Goal: Task Accomplishment & Management: Use online tool/utility

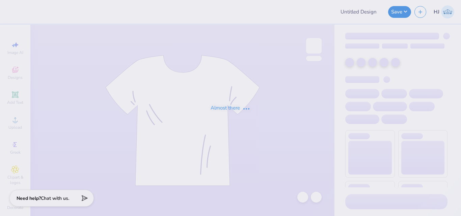
type input "bold hoodie"
type input "Pi Kappa Phi Winthrop Fall Rush 25"
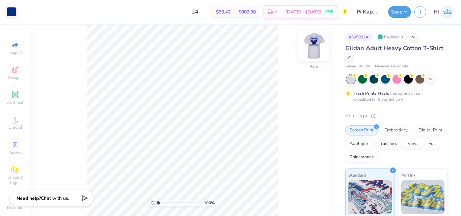
click at [317, 44] on img at bounding box center [313, 45] width 27 height 27
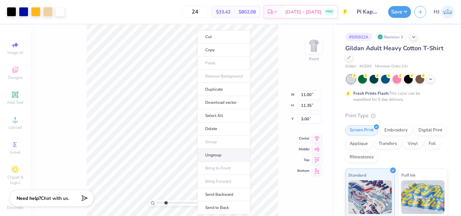
click at [214, 153] on li "Ungroup" at bounding box center [223, 155] width 53 height 13
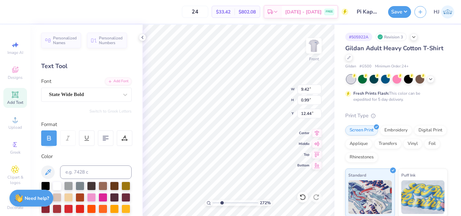
scroll to position [5, 1]
type input "2.71964221644285"
type input "0.33"
type input "0.32"
type input "4.88"
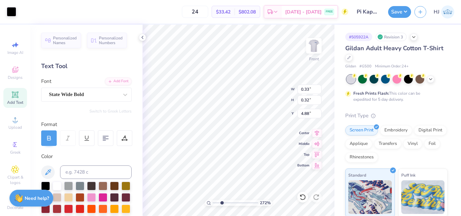
type input "2.71964221644285"
type input "9.42"
type input "0.99"
type input "12.44"
click at [10, 153] on span "Greek" at bounding box center [15, 152] width 10 height 5
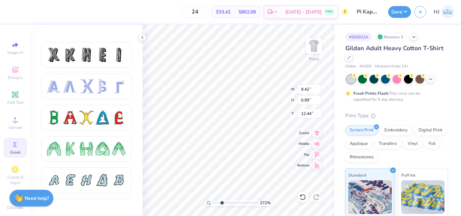
scroll to position [0, 0]
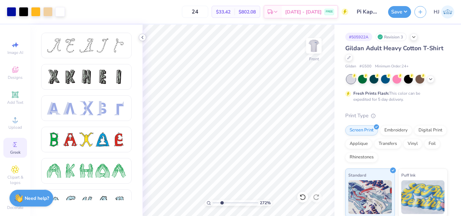
click at [141, 39] on icon at bounding box center [142, 37] width 5 height 5
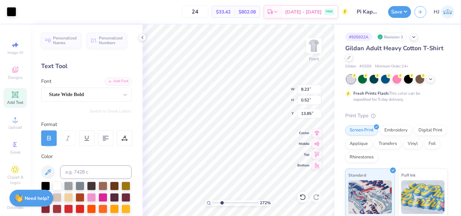
scroll to position [5, 1]
type input "2.71964221644285"
type textarea "F"
type input "2.71964221644285"
type textarea "Fa"
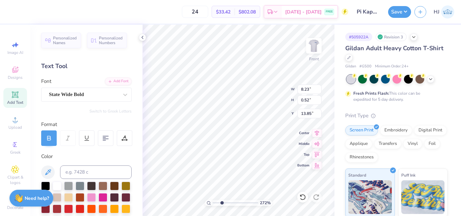
type input "2.71964221644285"
type textarea "FaL"
type input "2.71964221644285"
type textarea "FaLL"
type input "2.71964221644285"
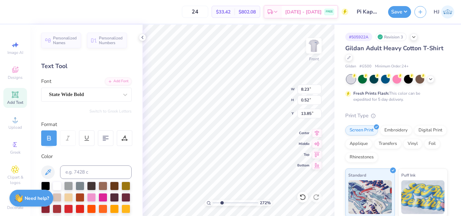
type textarea "FaLL"
type input "2.71964221644285"
type textarea "FaLL R"
type input "2.71964221644285"
type textarea "FaLL RU"
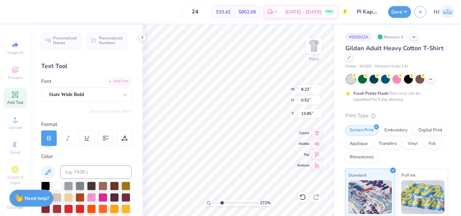
type input "2.71964221644285"
type textarea "FaLL RUS"
type input "2.71964221644285"
type textarea "FaLL RUSH"
type input "2.71964221644285"
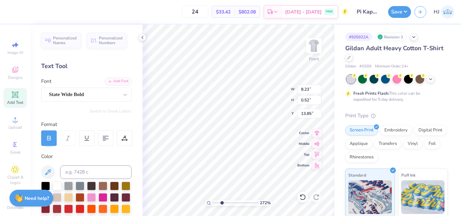
type textarea "FaLL RUSH"
type input "2.71964221644285"
type textarea "FaLL RUSH 2"
type input "2.71964221644285"
type textarea "FaLL RUSH 20"
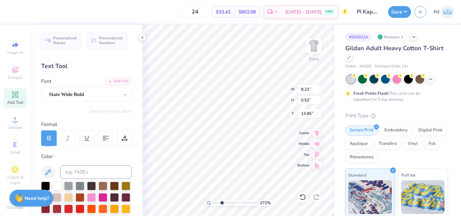
type input "2.71964221644285"
type textarea "FaLL RUSH 202"
type input "2.71964221644285"
type textarea "FaLL RUSH 2025"
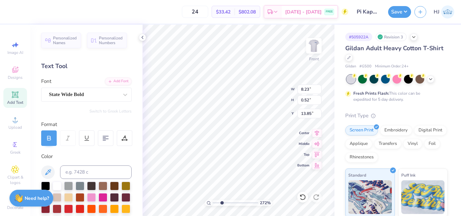
type input "2.71964221644285"
type input "6.57"
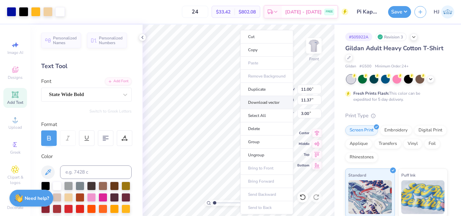
click at [275, 102] on li "Download vector" at bounding box center [266, 102] width 53 height 13
click at [263, 141] on li "Group" at bounding box center [268, 142] width 53 height 13
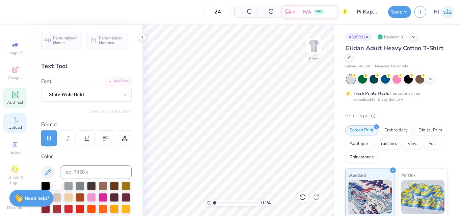
click at [13, 118] on icon at bounding box center [15, 120] width 8 height 8
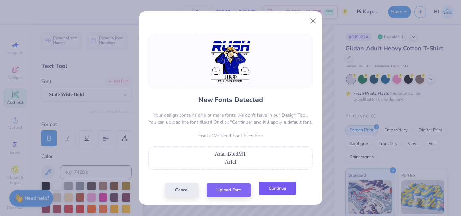
click at [285, 188] on button "Continue" at bounding box center [277, 189] width 37 height 14
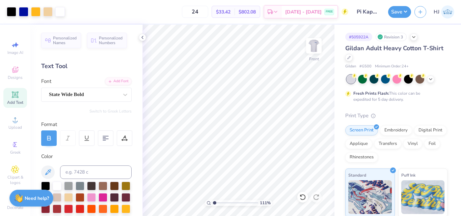
type input "1.10522621487156"
click at [312, 117] on input "8.56" at bounding box center [309, 113] width 24 height 9
click at [312, 114] on input "8.56" at bounding box center [309, 113] width 24 height 9
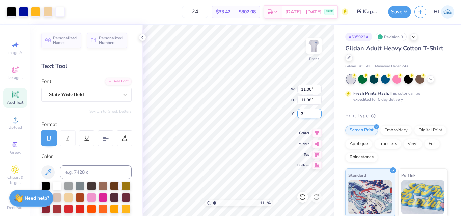
type input "3"
type input "1.10522621487156"
type input "3.00"
click at [310, 90] on input "11.00" at bounding box center [309, 89] width 24 height 9
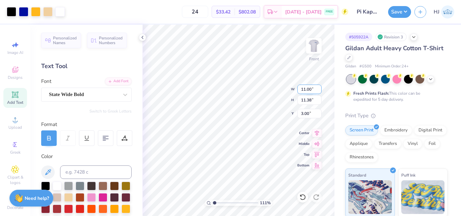
click at [310, 90] on input "11.00" at bounding box center [309, 89] width 24 height 9
type input "12.5"
type input "1.10522621487156"
type input "12.50"
type input "12.93"
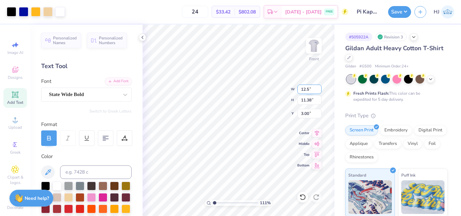
type input "2.22"
click at [312, 98] on input "12.93" at bounding box center [309, 99] width 24 height 9
type input "12.5"
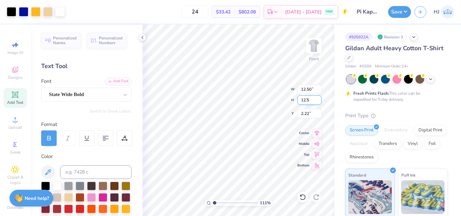
type input "1.10522621487156"
type input "12.09"
type input "12.50"
click at [305, 111] on input "2.44" at bounding box center [309, 113] width 24 height 9
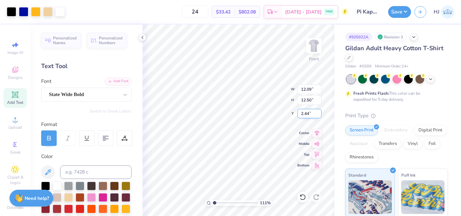
click at [305, 111] on input "2.44" at bounding box center [309, 113] width 24 height 9
type input "3"
type input "1.10522621487156"
type input "3.00"
type input "1.10522621487156"
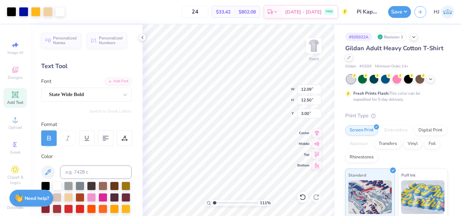
type input "2.44"
click at [300, 196] on icon at bounding box center [302, 197] width 7 height 7
type input "1.10522621487156"
type input "12.50"
type input "12.93"
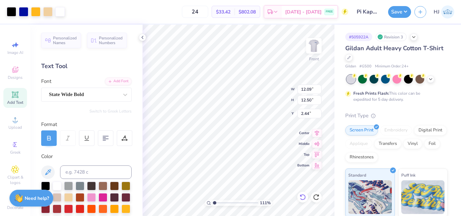
type input "2.22"
click at [301, 196] on icon at bounding box center [300, 195] width 1 height 1
type input "1.10522621487156"
type input "11.00"
type input "11.38"
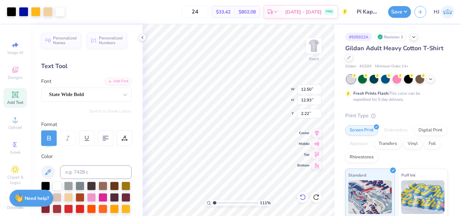
type input "3.00"
click at [302, 196] on icon at bounding box center [302, 197] width 7 height 7
type input "1.10522621487156"
type input "8.56"
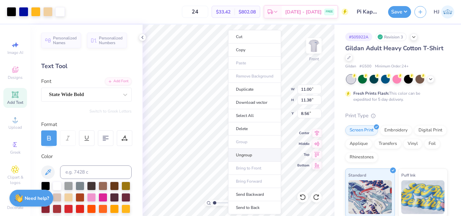
click at [249, 152] on li "Ungroup" at bounding box center [254, 155] width 53 height 13
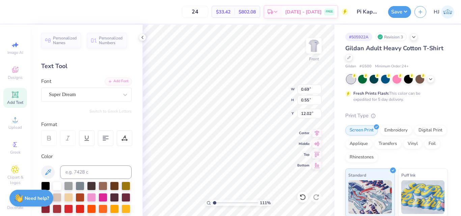
scroll to position [5, 1]
click at [122, 96] on icon at bounding box center [125, 94] width 7 height 7
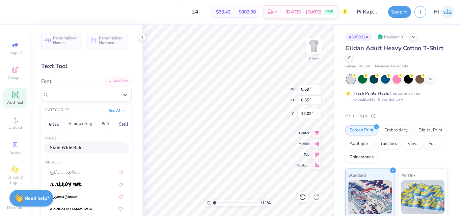
click at [77, 149] on span "State Wide Bold" at bounding box center [66, 147] width 33 height 7
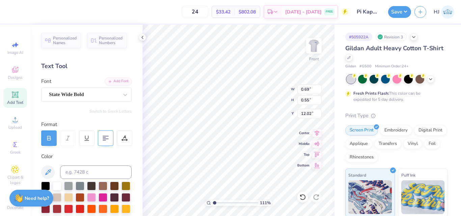
type input "1.10522621487156"
type input "1.05"
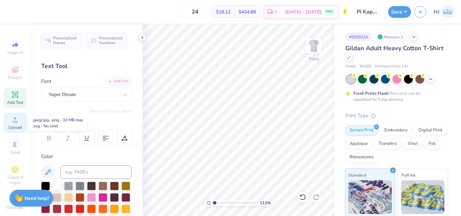
click at [17, 119] on icon at bounding box center [15, 120] width 8 height 8
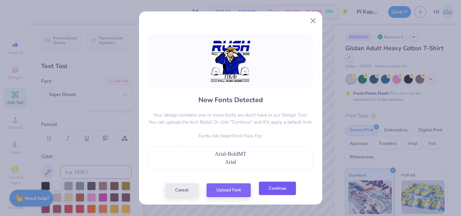
click at [274, 189] on button "Continue" at bounding box center [277, 189] width 37 height 14
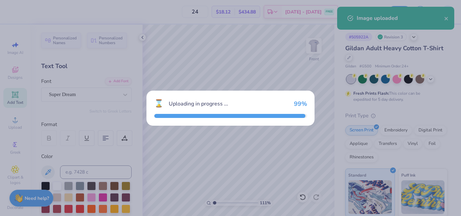
type input "1.10522621487156"
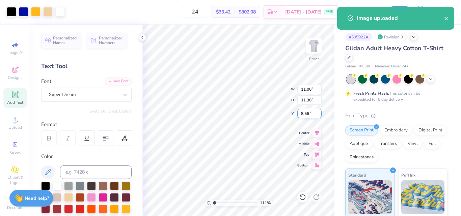
click at [309, 116] on input "8.56" at bounding box center [309, 113] width 24 height 9
type input "3"
type input "1.10522621487156"
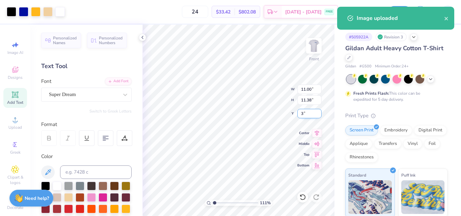
type input "3.00"
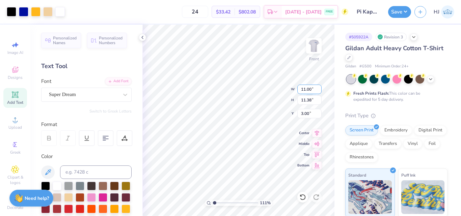
click at [305, 87] on input "11.00" at bounding box center [309, 89] width 24 height 9
click at [308, 101] on input "11.38" at bounding box center [309, 99] width 24 height 9
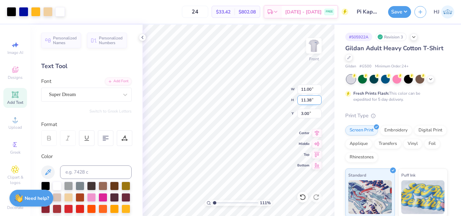
click at [308, 101] on input "11.38" at bounding box center [309, 99] width 24 height 9
click at [313, 88] on input "11.00" at bounding box center [309, 89] width 24 height 9
type input "12.5"
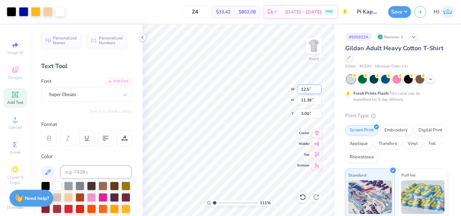
type input "1.10522621487156"
type input "12.50"
type input "12.93"
type input "2.22"
type input "1.10522621487156"
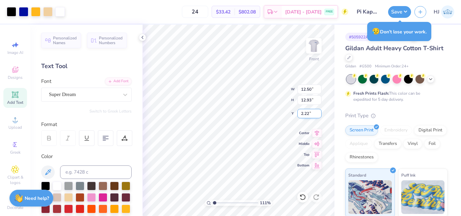
click at [312, 113] on input "2.22" at bounding box center [309, 113] width 24 height 9
type input "3"
type input "1.10522621487156"
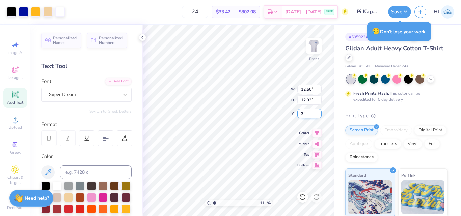
type input "3.00"
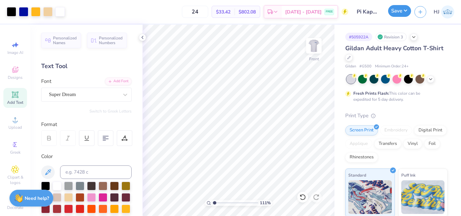
click at [403, 14] on button "Save" at bounding box center [399, 11] width 23 height 12
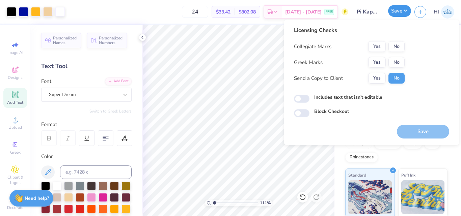
click at [405, 14] on button "Save" at bounding box center [399, 11] width 23 height 12
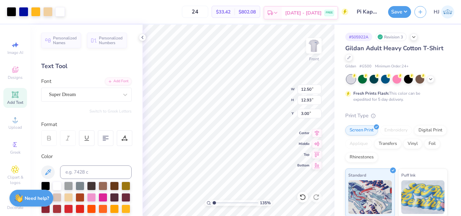
type input "1"
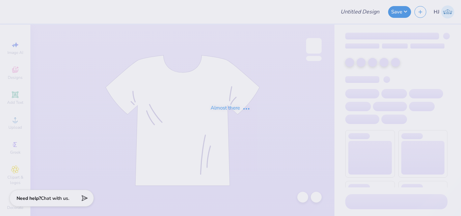
type input "Pi Kappa Phi Winthrop Fall Rush 25"
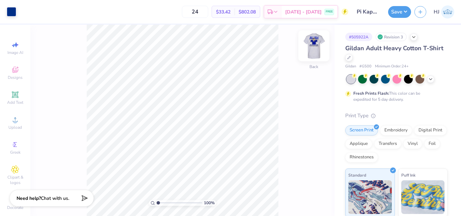
click at [311, 42] on img at bounding box center [313, 45] width 27 height 27
click at [311, 50] on img at bounding box center [313, 45] width 27 height 27
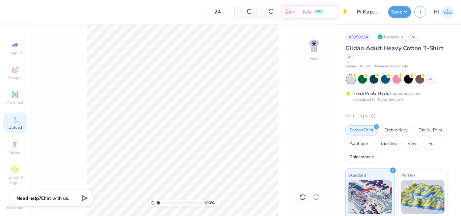
click at [9, 124] on div "Upload" at bounding box center [15, 123] width 24 height 20
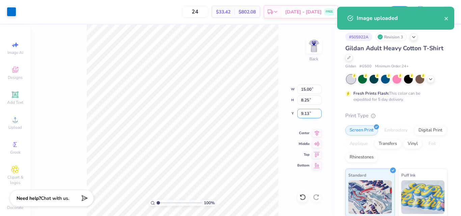
click at [310, 113] on input "9.13" at bounding box center [309, 113] width 24 height 9
type input "3.00"
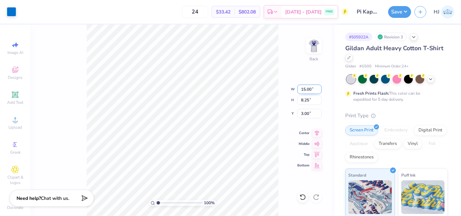
click at [304, 91] on input "15.00" at bounding box center [309, 89] width 24 height 9
type input "3.50"
type input "1.92"
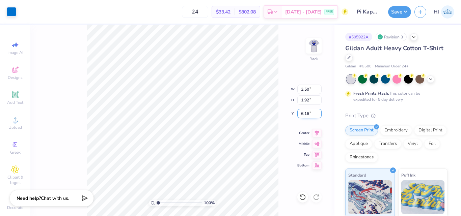
click at [309, 113] on input "6.16" at bounding box center [309, 113] width 24 height 9
type input "3.00"
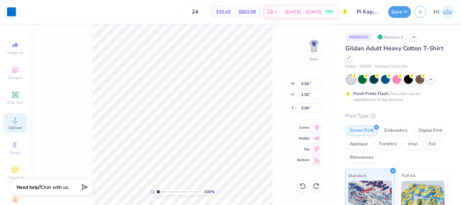
click at [13, 121] on circle at bounding box center [15, 122] width 4 height 4
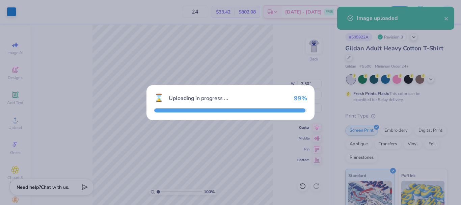
type input "9.92"
type input "5.46"
type input "6.60"
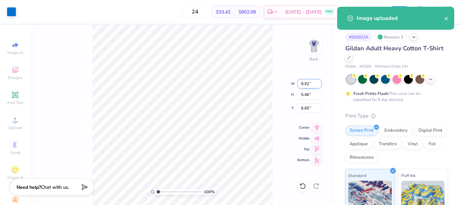
click at [310, 85] on input "9.92" at bounding box center [309, 83] width 24 height 9
type input "3.00"
type input "1.65"
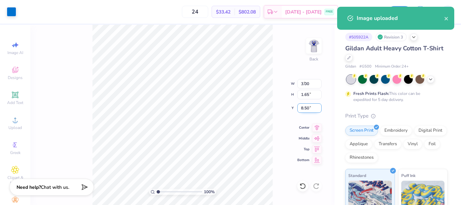
click at [310, 108] on input "8.50" at bounding box center [309, 107] width 24 height 9
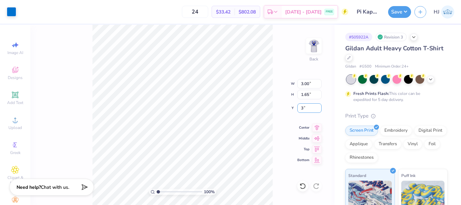
type input "3"
click at [308, 82] on input "3.00" at bounding box center [309, 83] width 24 height 9
type input "3.50"
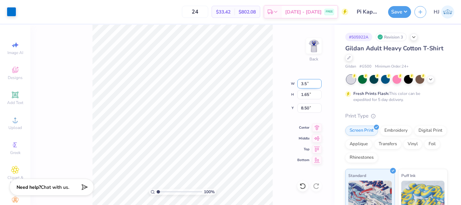
type input "1.92"
type input "8.37"
click at [285, 103] on div "100 % Back W 3.50 3.50 " H 1.92 1.92 " Y 8.37 8.37 " Center Middle Top Bottom" at bounding box center [182, 115] width 304 height 180
click at [300, 107] on input "8.37" at bounding box center [309, 107] width 24 height 9
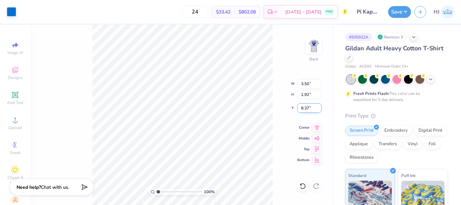
click at [300, 107] on input "8.37" at bounding box center [309, 107] width 24 height 9
type input "3.00"
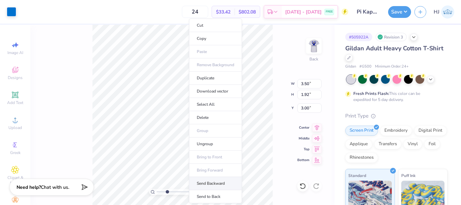
click at [212, 183] on li "Send Backward" at bounding box center [215, 183] width 53 height 13
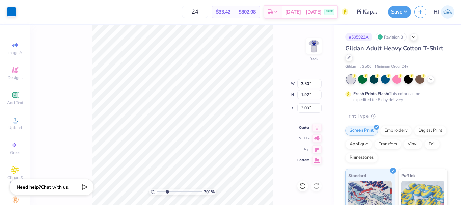
type input "3.00581987268404"
type input "6.32"
type input "1"
click at [410, 12] on button "Save" at bounding box center [399, 11] width 23 height 12
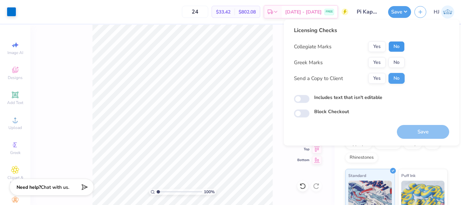
click at [395, 49] on button "No" at bounding box center [396, 46] width 16 height 11
click at [376, 60] on button "Yes" at bounding box center [377, 62] width 18 height 11
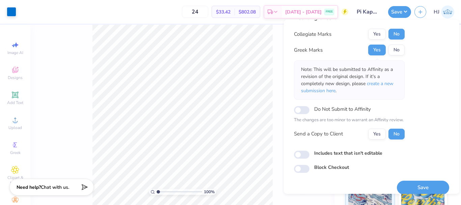
scroll to position [20, 0]
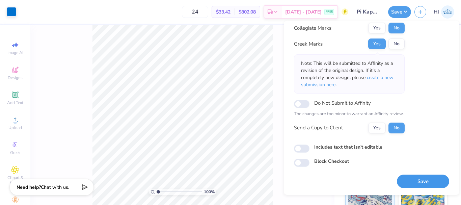
click at [422, 182] on button "Save" at bounding box center [423, 181] width 52 height 14
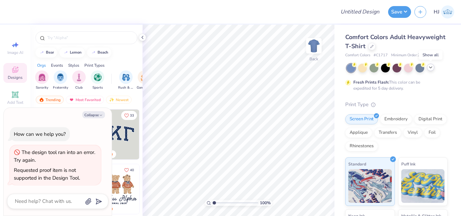
click at [429, 68] on icon at bounding box center [430, 67] width 5 height 5
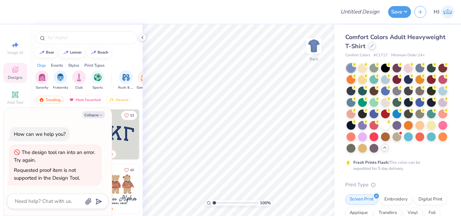
click at [373, 44] on icon at bounding box center [371, 45] width 3 height 3
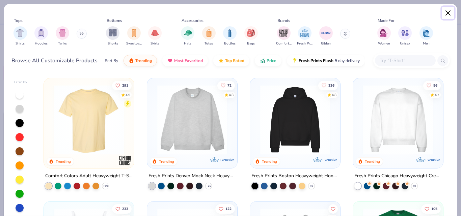
click at [449, 12] on button "Close" at bounding box center [448, 13] width 13 height 13
type textarea "x"
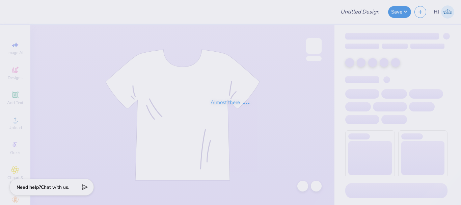
type input "Pi Kappa Phi Winthrop Fall Rush 25"
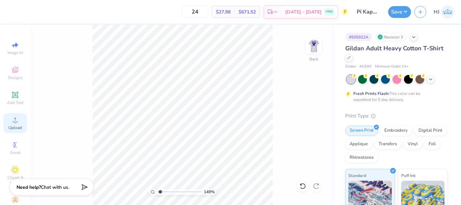
click at [18, 122] on div "Upload" at bounding box center [15, 123] width 24 height 20
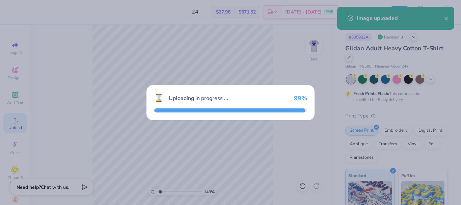
type input "1.49212329151837"
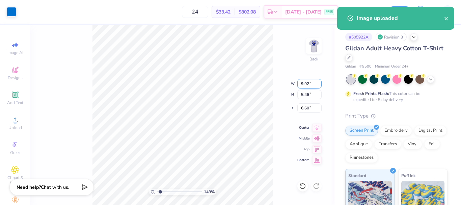
click at [301, 84] on input "9.92" at bounding box center [309, 83] width 24 height 9
type input "3.5"
type input "1.49212329151837"
type input "3.50"
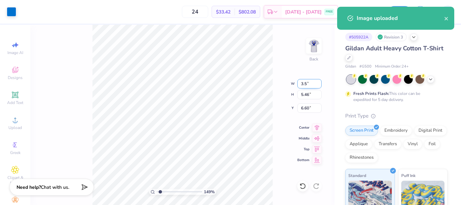
type input "1.93"
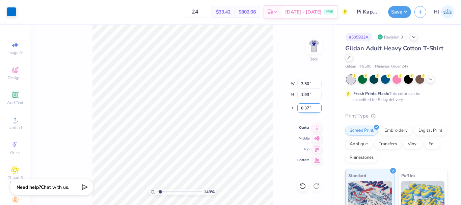
click at [308, 105] on input "8.37" at bounding box center [309, 107] width 24 height 9
type input "3"
type input "1.49212329151837"
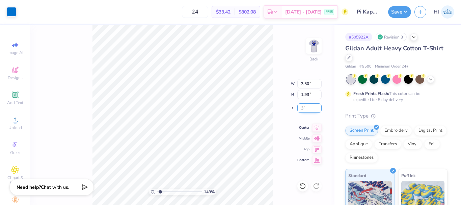
type input "3.00"
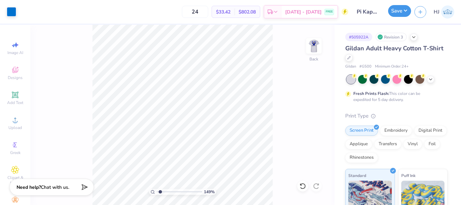
click at [402, 12] on button "Save" at bounding box center [399, 11] width 23 height 12
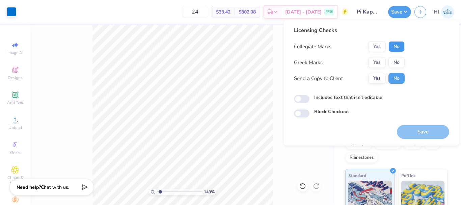
click at [400, 47] on button "No" at bounding box center [396, 46] width 16 height 11
click at [377, 66] on button "Yes" at bounding box center [377, 62] width 18 height 11
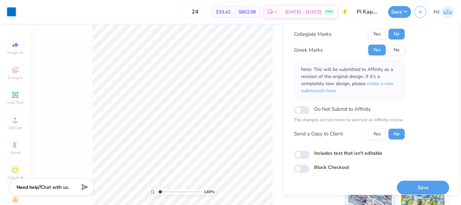
scroll to position [20, 0]
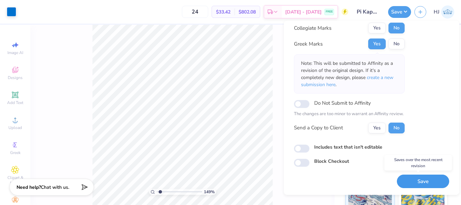
click at [417, 184] on button "Save" at bounding box center [423, 181] width 52 height 14
type input "1.49212329151837"
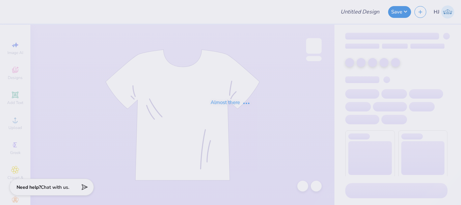
type input "Pack Motorsports SAE Tailgate"
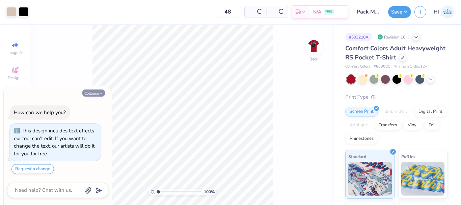
click at [96, 93] on button "Collapse" at bounding box center [93, 92] width 23 height 7
type textarea "x"
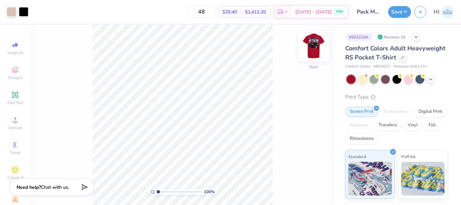
click at [315, 46] on img at bounding box center [313, 45] width 27 height 27
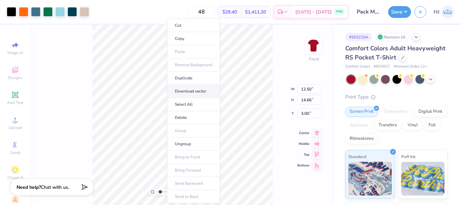
click at [200, 92] on li "Download vector" at bounding box center [193, 91] width 53 height 13
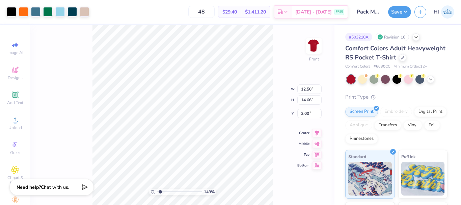
type input "1.49212329151837"
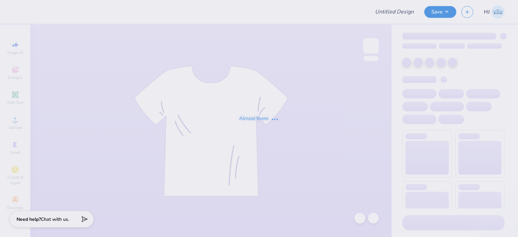
type input "Shirts for Phi Sigma Pi"
type input "50"
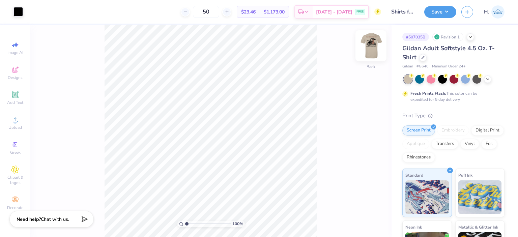
click at [370, 46] on img at bounding box center [371, 45] width 27 height 27
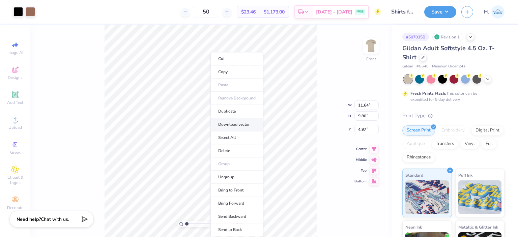
click at [237, 125] on li "Download vector" at bounding box center [237, 124] width 53 height 13
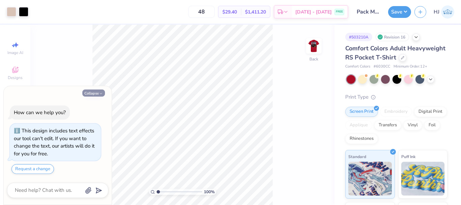
click at [95, 93] on button "Collapse" at bounding box center [93, 92] width 23 height 7
type textarea "x"
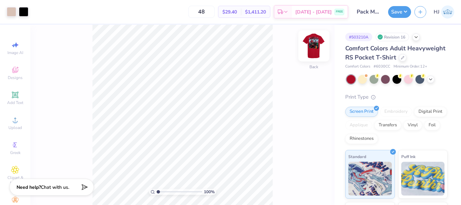
click at [317, 46] on img at bounding box center [313, 45] width 27 height 27
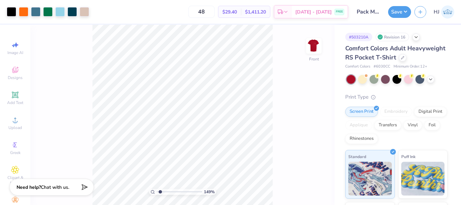
type input "1.78"
click at [162, 192] on input "range" at bounding box center [180, 192] width 46 height 6
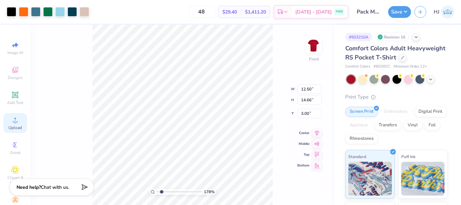
click at [15, 122] on icon at bounding box center [15, 120] width 8 height 8
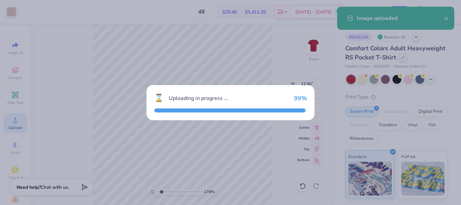
type input "10.83"
type input "8.05"
type input "10.23"
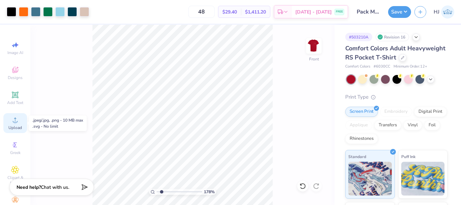
click at [13, 121] on circle at bounding box center [15, 122] width 4 height 4
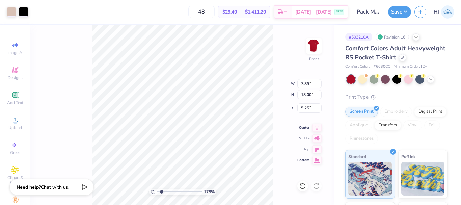
type input "12.50"
type input "14.66"
type input "3.00"
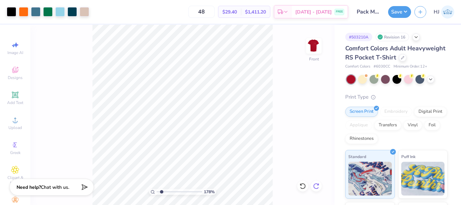
click at [316, 186] on icon at bounding box center [316, 186] width 7 height 7
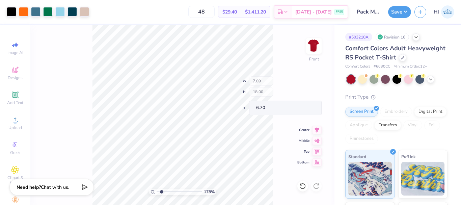
type input "6.70"
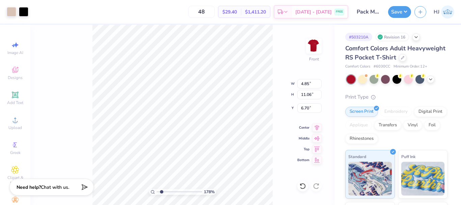
type input "4.85"
type input "11.06"
type input "16.94"
type input "3.66"
type input "8.34"
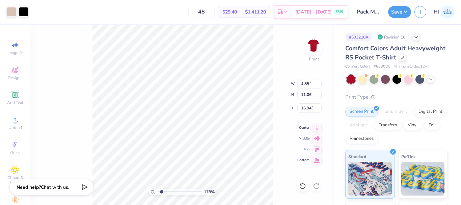
type input "19.66"
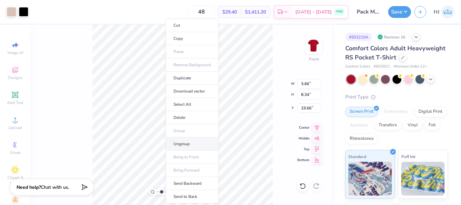
click at [187, 143] on li "Ungroup" at bounding box center [192, 143] width 53 height 13
click at [188, 131] on li "Group" at bounding box center [192, 130] width 53 height 13
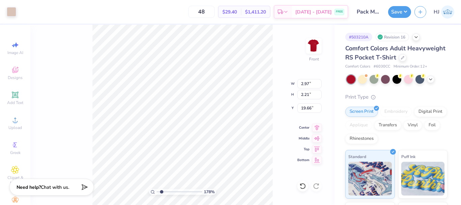
type input "3.66"
type input "3.29"
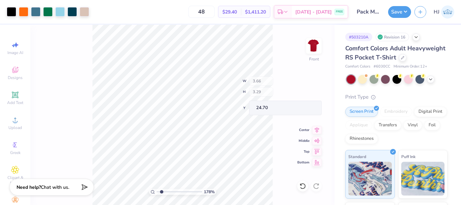
type input "12.60"
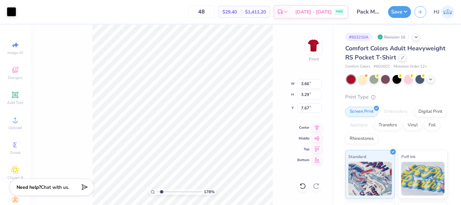
type input "7.67"
type input "1.16"
type input "1.05"
type input "4.38006543830562"
type input "6.05"
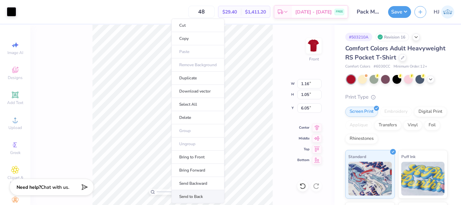
click at [199, 197] on li "Send to Back" at bounding box center [197, 196] width 53 height 13
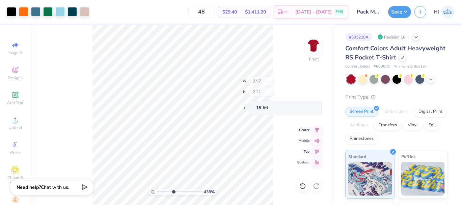
type input "4.38006543830562"
type input "15.46"
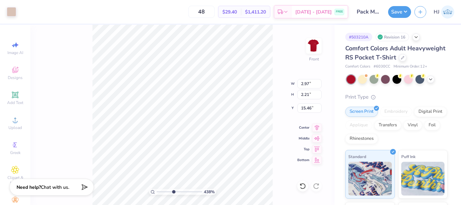
type input "4.38006543830562"
type input "12.16"
type input "10"
type input "5.47"
type input "1.19"
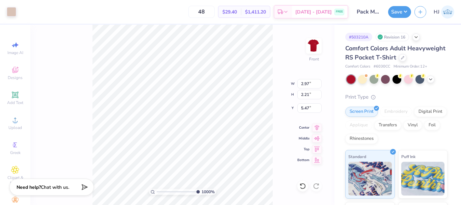
type input "0.89"
type input "6.24"
type input "0.93"
type input "0.69"
type input "6.26"
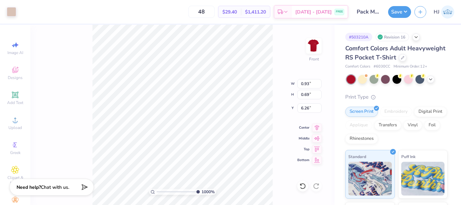
type input "0.88"
type input "0.65"
type input "6.24"
type input "12.50"
type input "14.66"
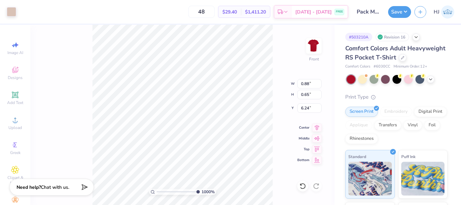
type input "3.00"
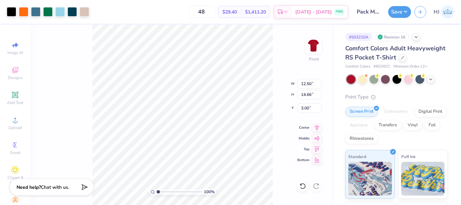
click at [157, 191] on input "range" at bounding box center [180, 192] width 46 height 6
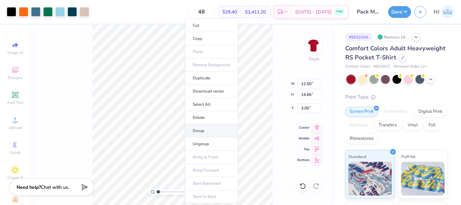
click at [208, 134] on li "Group" at bounding box center [211, 130] width 53 height 13
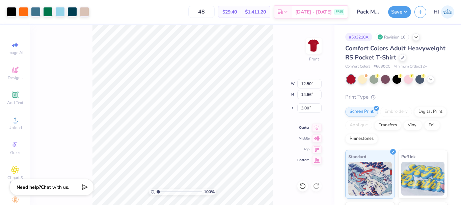
type input "10"
click at [199, 192] on input "range" at bounding box center [180, 192] width 46 height 6
click at [202, 192] on div "100 %" at bounding box center [182, 192] width 67 height 6
click at [215, 189] on div "1000 %" at bounding box center [182, 115] width 180 height 180
click at [96, 8] on div "48 $29.40 Per Item $1,411.20 Total Est. Delivery [DATE] - [DATE] FREE" at bounding box center [220, 12] width 256 height 24
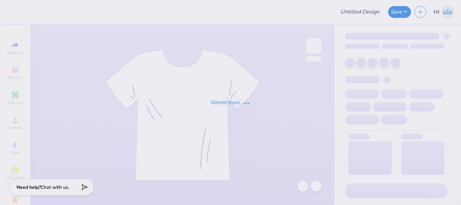
type input "Widen Your Perspective"
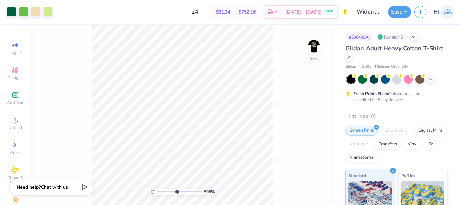
drag, startPoint x: 163, startPoint y: 190, endPoint x: 176, endPoint y: 192, distance: 14.0
click at [176, 192] on input "range" at bounding box center [180, 192] width 46 height 6
drag, startPoint x: 177, startPoint y: 191, endPoint x: 186, endPoint y: 189, distance: 8.6
click at [185, 191] on input "range" at bounding box center [180, 192] width 46 height 6
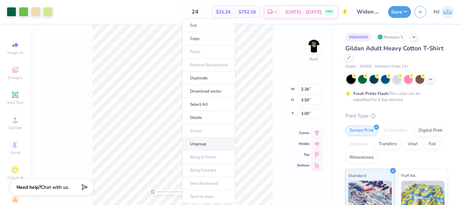
click at [205, 143] on li "Ungroup" at bounding box center [208, 143] width 53 height 13
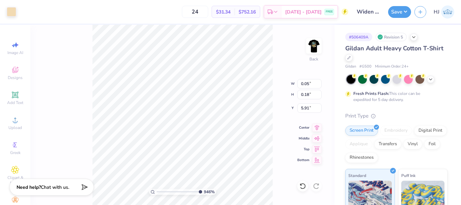
drag, startPoint x: 184, startPoint y: 192, endPoint x: 201, endPoint y: 192, distance: 16.5
type input "10"
click at [201, 192] on input "range" at bounding box center [180, 192] width 46 height 6
type input "4.49"
click at [302, 185] on icon at bounding box center [302, 186] width 7 height 7
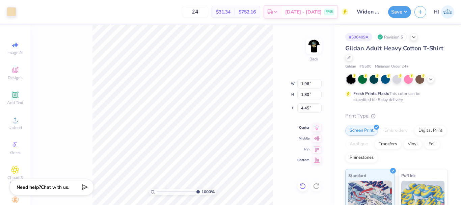
type input "4.49"
click at [301, 186] on icon at bounding box center [302, 186] width 7 height 7
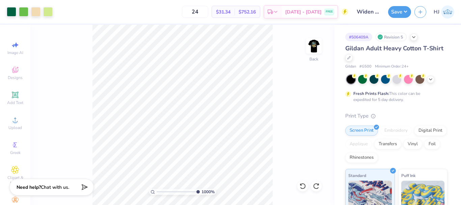
click at [287, 45] on div "1000 % Back" at bounding box center [182, 115] width 304 height 180
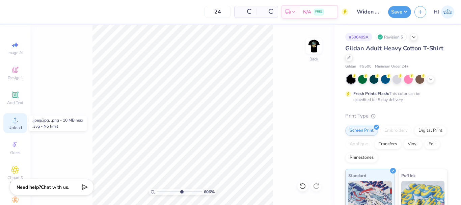
click at [15, 122] on icon at bounding box center [15, 119] width 5 height 5
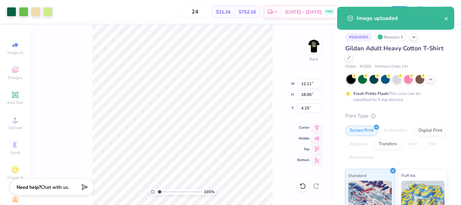
type input "1.22327830790017"
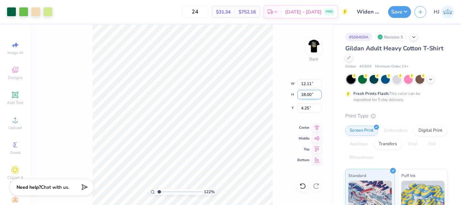
click at [307, 95] on input "18.00" at bounding box center [309, 94] width 24 height 9
type input "3.5"
type input "1.22327830790017"
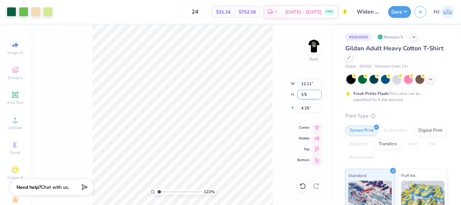
type input "2.35"
type input "3.50"
click at [311, 108] on input "11.50" at bounding box center [309, 107] width 24 height 9
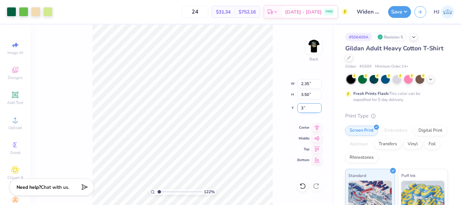
type input "3"
type input "1.22327830790017"
type input "3.00"
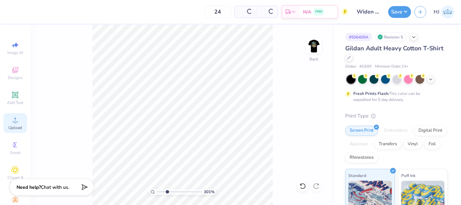
click at [13, 116] on icon at bounding box center [15, 120] width 8 height 8
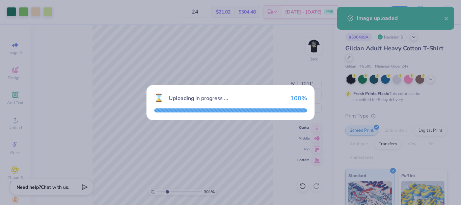
type input "3.01013429093398"
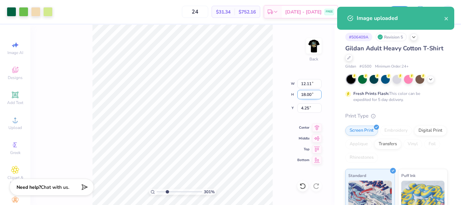
click at [310, 95] on input "18.00" at bounding box center [309, 94] width 24 height 9
type input "3.5"
type input "3.01013429093398"
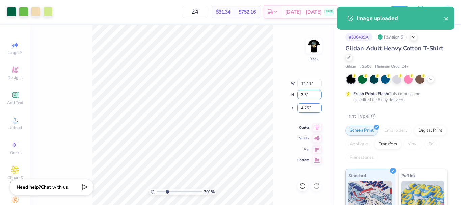
type input "2.35"
type input "3.50"
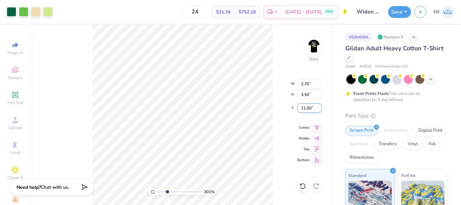
click at [314, 105] on input "11.50" at bounding box center [309, 107] width 24 height 9
type input "3"
type input "3.01013429093398"
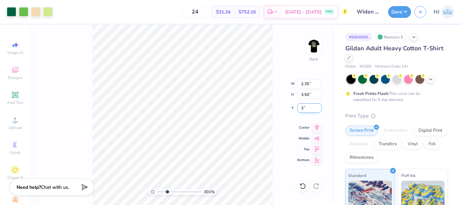
type input "3.00"
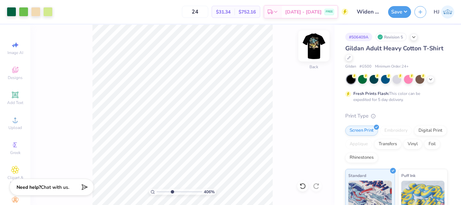
click at [314, 45] on img at bounding box center [313, 45] width 27 height 27
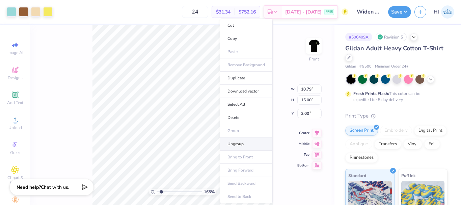
click at [239, 145] on li "Ungroup" at bounding box center [246, 143] width 53 height 13
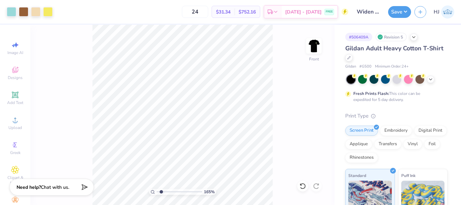
click at [280, 125] on div "165 % Front" at bounding box center [182, 115] width 304 height 180
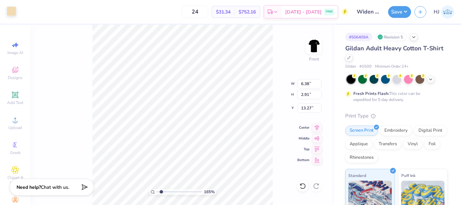
click at [13, 9] on div at bounding box center [11, 10] width 9 height 9
type input "1.64913377760655"
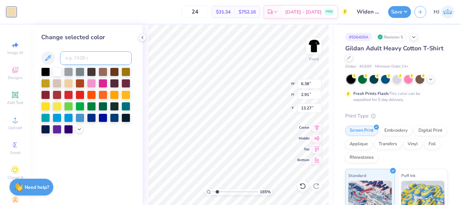
click at [90, 56] on input at bounding box center [96, 57] width 72 height 13
type input "360"
type input "1.64913377760655"
type input "1.29"
type input "1.25"
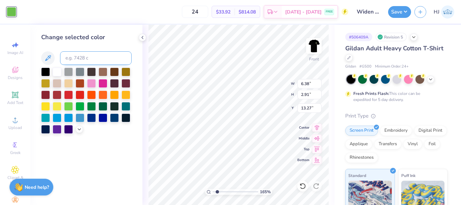
type input "13.74"
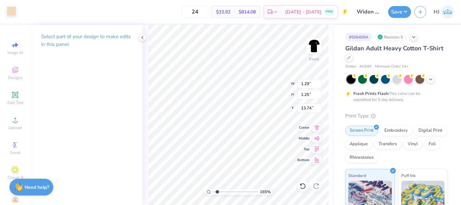
click at [12, 9] on div at bounding box center [11, 10] width 9 height 9
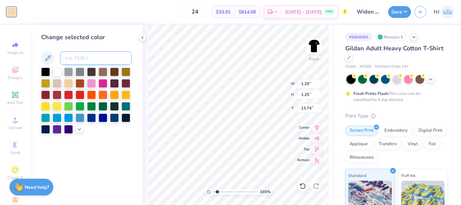
click at [94, 60] on input at bounding box center [96, 57] width 72 height 13
click at [69, 53] on input at bounding box center [96, 57] width 72 height 13
paste input
type input "1.64913377760655"
drag, startPoint x: 217, startPoint y: 191, endPoint x: 234, endPoint y: 190, distance: 17.6
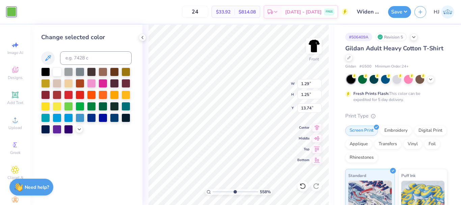
type input "5.51"
click at [234, 190] on input "range" at bounding box center [236, 192] width 46 height 6
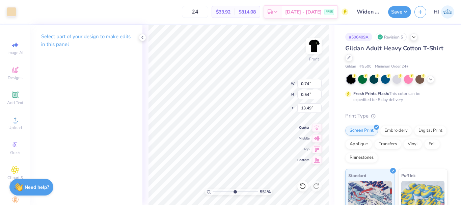
type input "0.93"
type input "1.08"
type input "12.95"
click at [13, 15] on div at bounding box center [11, 10] width 9 height 9
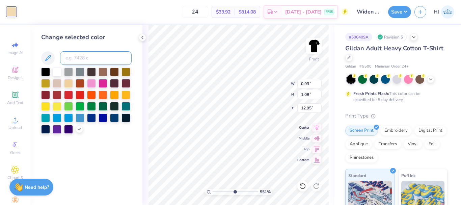
click at [103, 59] on input at bounding box center [96, 57] width 72 height 13
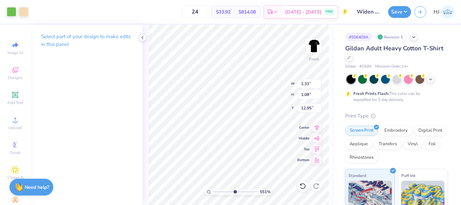
type input "6.38"
type input "2.91"
type input "13.27"
click at [300, 186] on icon at bounding box center [302, 186] width 7 height 7
click at [15, 11] on div at bounding box center [11, 10] width 9 height 9
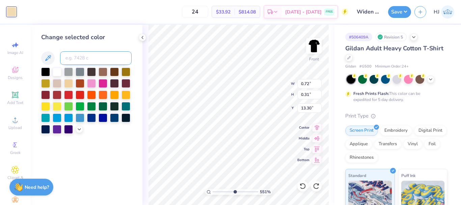
click at [83, 54] on input at bounding box center [96, 57] width 72 height 13
paste input
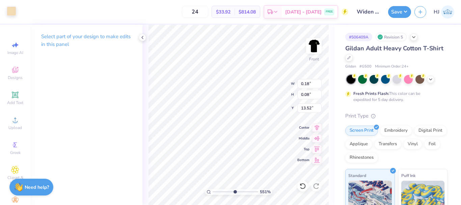
click at [14, 14] on div at bounding box center [11, 10] width 9 height 9
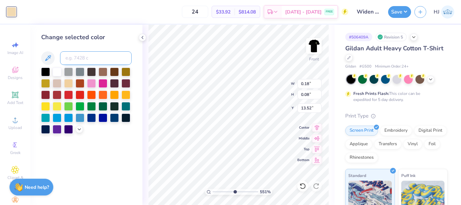
click at [89, 58] on input at bounding box center [96, 57] width 72 height 13
paste input
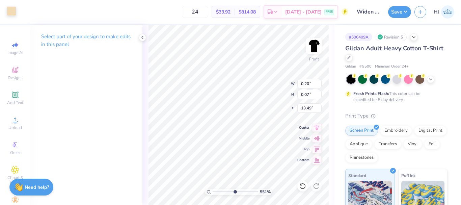
click at [13, 12] on div at bounding box center [11, 10] width 9 height 9
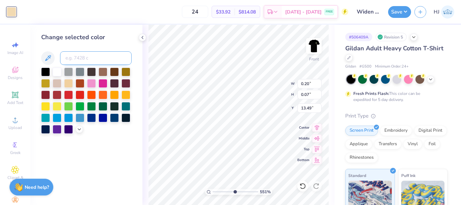
click at [109, 58] on input at bounding box center [96, 57] width 72 height 13
paste input
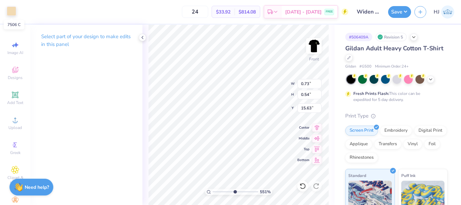
click at [11, 10] on div at bounding box center [11, 10] width 9 height 9
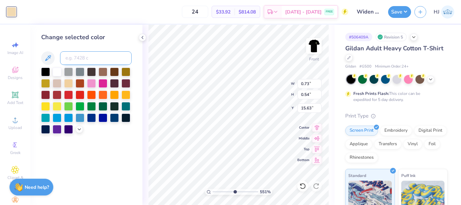
click at [85, 57] on input at bounding box center [96, 57] width 72 height 13
paste input
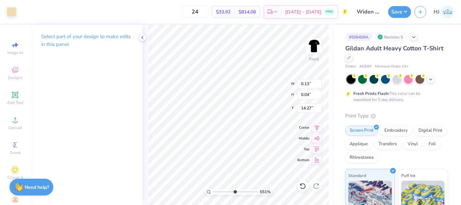
click at [313, 90] on div "551 % Front W 0.13 0.13 " H 0.04 0.04 " Y 14.27 14.27 " Center Middle Top Bottom" at bounding box center [238, 115] width 192 height 180
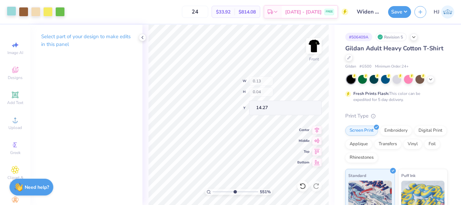
click at [9, 11] on div at bounding box center [11, 10] width 9 height 9
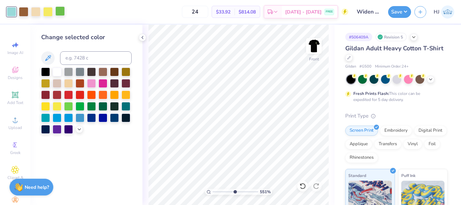
click at [64, 13] on div at bounding box center [59, 10] width 9 height 9
click at [87, 55] on input at bounding box center [96, 57] width 72 height 13
paste input
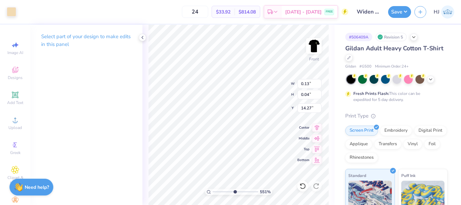
click at [313, 91] on div "551 % Front W 0.13 0.13 " H 0.04 0.04 " Y 14.27 14.27 " Center Middle Top Bottom" at bounding box center [238, 115] width 192 height 180
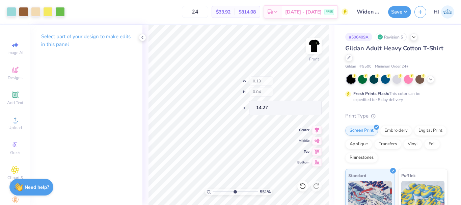
click at [11, 14] on div at bounding box center [11, 11] width 9 height 9
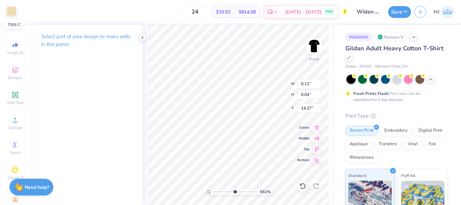
click at [14, 9] on div at bounding box center [11, 10] width 9 height 9
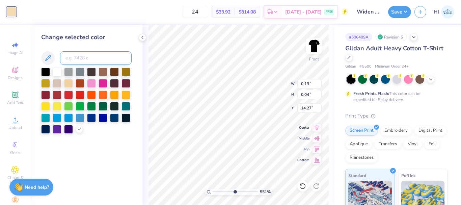
click at [79, 52] on input at bounding box center [96, 57] width 72 height 13
paste input
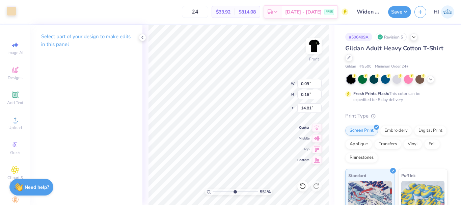
click at [11, 6] on div at bounding box center [11, 10] width 9 height 9
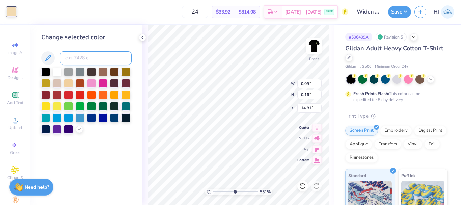
click at [93, 60] on input at bounding box center [96, 57] width 72 height 13
paste input
type input "4.46"
type input "2.32"
type input "13.84"
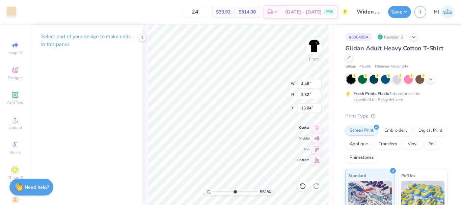
click at [16, 14] on div at bounding box center [11, 10] width 9 height 9
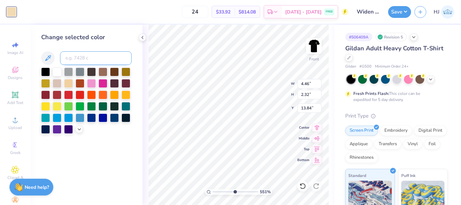
click at [84, 55] on input at bounding box center [96, 57] width 72 height 13
paste input
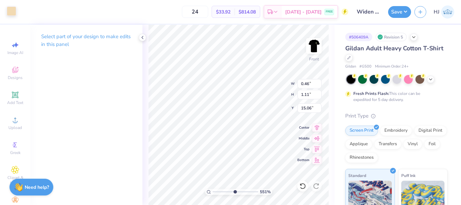
click at [13, 9] on div at bounding box center [11, 10] width 9 height 9
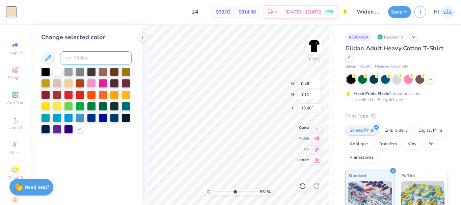
click at [102, 62] on input at bounding box center [96, 57] width 72 height 13
paste input
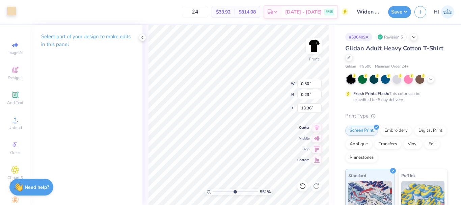
click at [10, 8] on div at bounding box center [11, 10] width 9 height 9
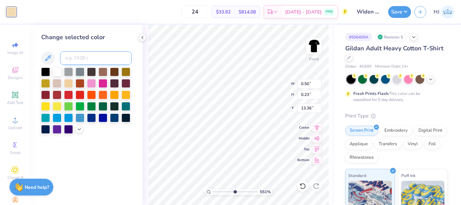
click at [96, 61] on input at bounding box center [96, 57] width 72 height 13
paste input
click at [300, 189] on icon at bounding box center [302, 186] width 7 height 7
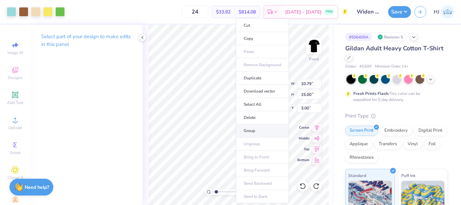
click at [254, 130] on li "Group" at bounding box center [262, 130] width 53 height 13
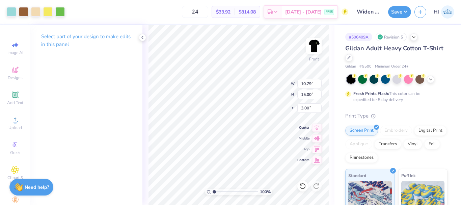
drag, startPoint x: 215, startPoint y: 192, endPoint x: 188, endPoint y: 187, distance: 27.8
click at [213, 189] on input "range" at bounding box center [236, 192] width 46 height 6
click at [311, 44] on img at bounding box center [313, 45] width 27 height 27
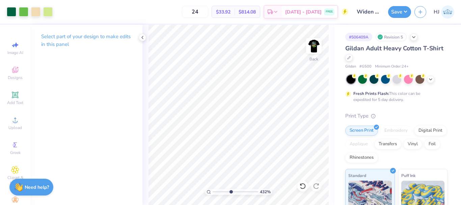
click at [230, 192] on input "range" at bounding box center [236, 192] width 46 height 6
drag, startPoint x: 232, startPoint y: 191, endPoint x: 238, endPoint y: 192, distance: 6.2
type input "6.33"
click at [238, 192] on input "range" at bounding box center [236, 192] width 46 height 6
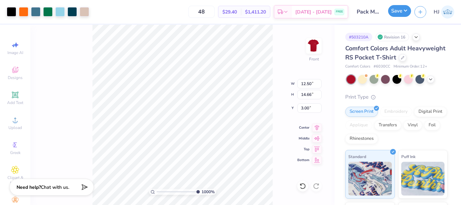
click at [403, 10] on button "Save" at bounding box center [399, 11] width 23 height 12
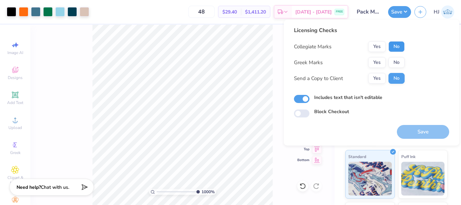
click at [391, 47] on button "No" at bounding box center [396, 46] width 16 height 11
click at [395, 60] on button "No" at bounding box center [396, 62] width 16 height 11
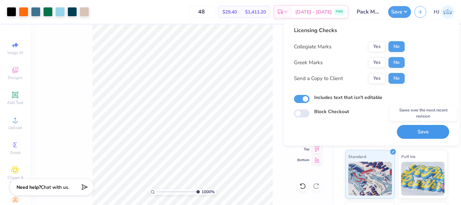
click at [420, 136] on button "Save" at bounding box center [423, 132] width 52 height 14
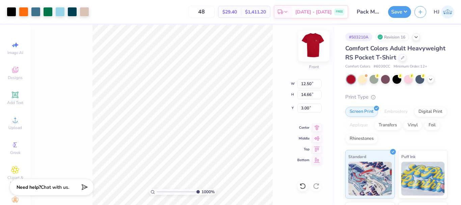
click at [316, 43] on img at bounding box center [313, 45] width 27 height 27
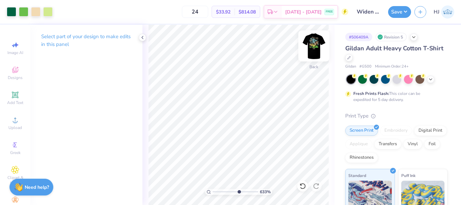
click at [318, 45] on img at bounding box center [313, 45] width 27 height 27
click at [312, 45] on img at bounding box center [313, 45] width 27 height 27
